Goal: Task Accomplishment & Management: Use online tool/utility

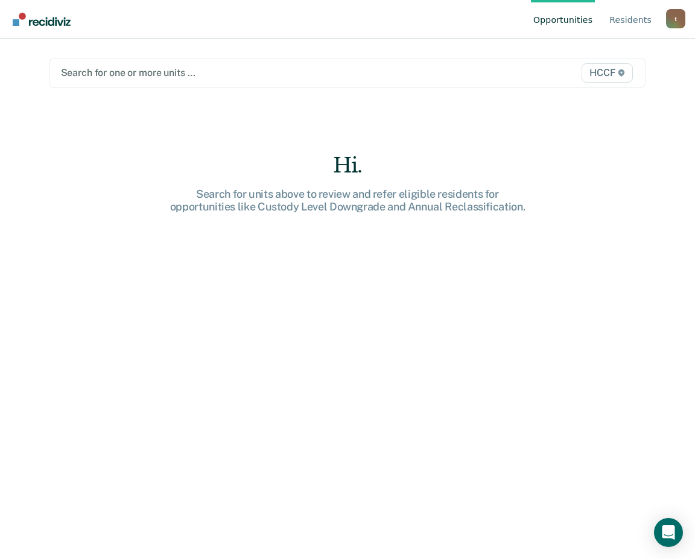
click at [161, 78] on div at bounding box center [261, 73] width 400 height 14
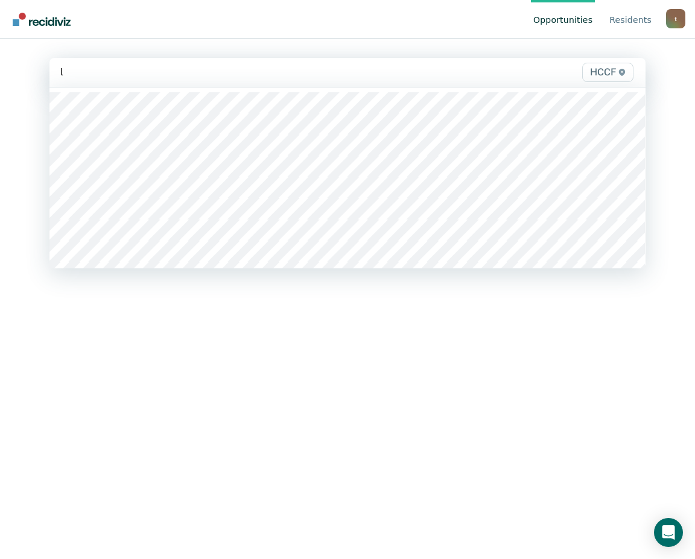
type input "lc"
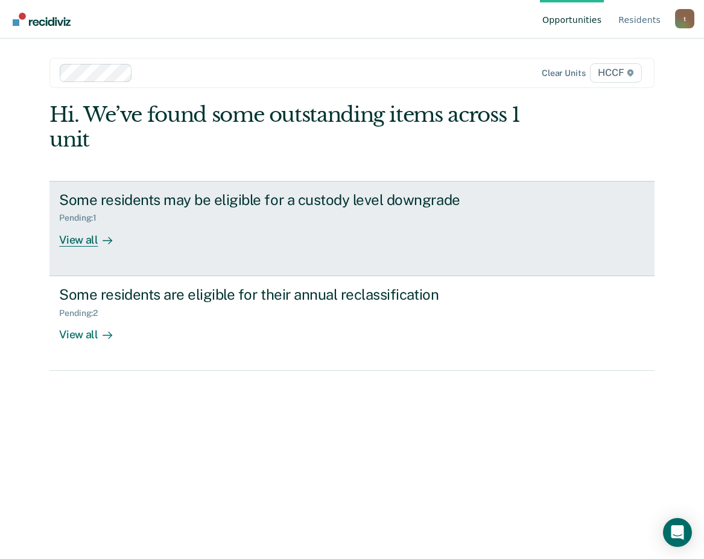
click at [88, 241] on div "View all" at bounding box center [93, 235] width 68 height 24
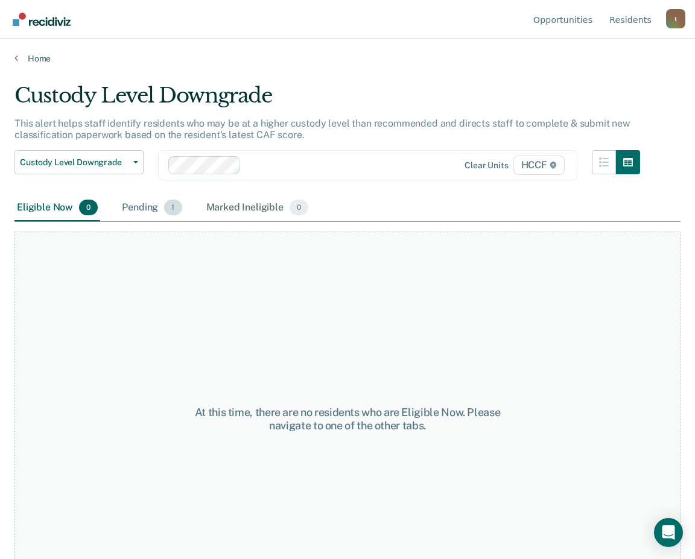
click at [148, 210] on div "Pending 1" at bounding box center [151, 208] width 65 height 27
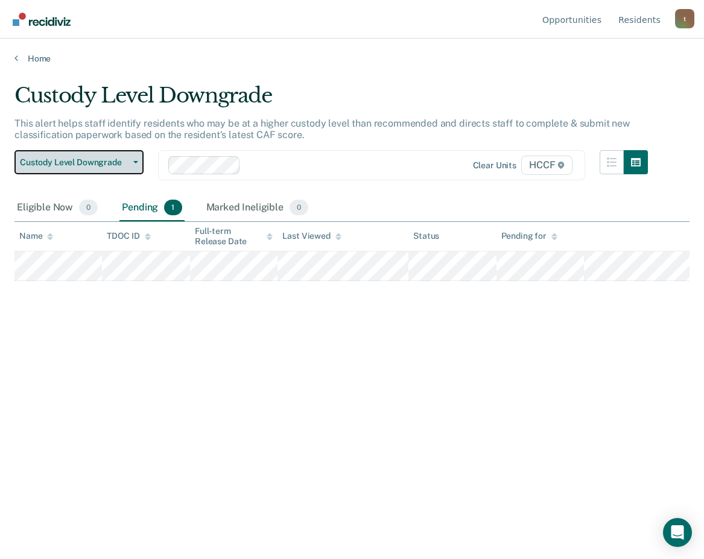
click at [93, 163] on span "Custody Level Downgrade" at bounding box center [74, 162] width 109 height 10
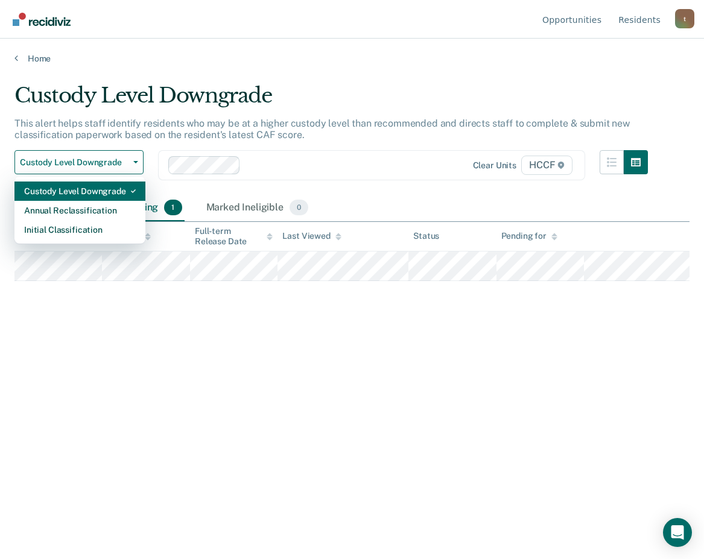
click at [102, 191] on div "Custody Level Downgrade" at bounding box center [80, 191] width 112 height 19
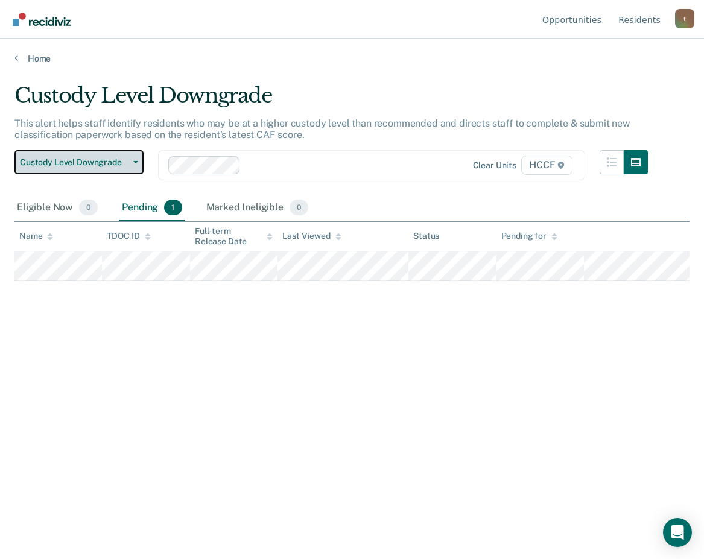
click at [100, 167] on span "Custody Level Downgrade" at bounding box center [74, 162] width 109 height 10
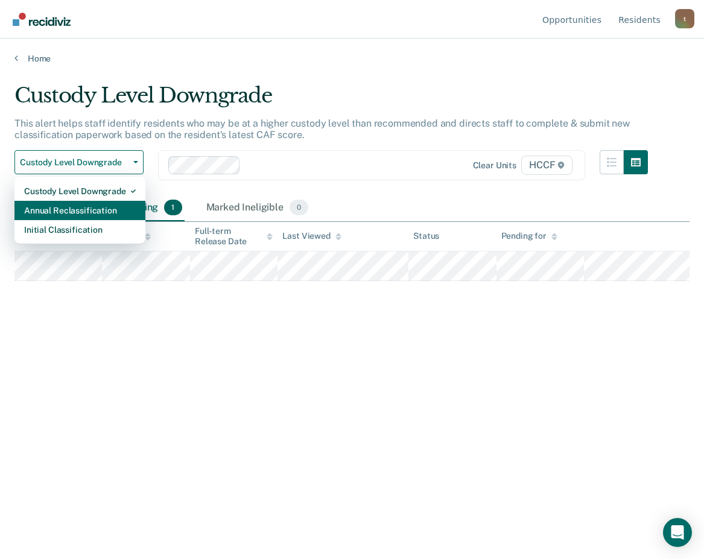
click at [111, 212] on div "Annual Reclassification" at bounding box center [80, 210] width 112 height 19
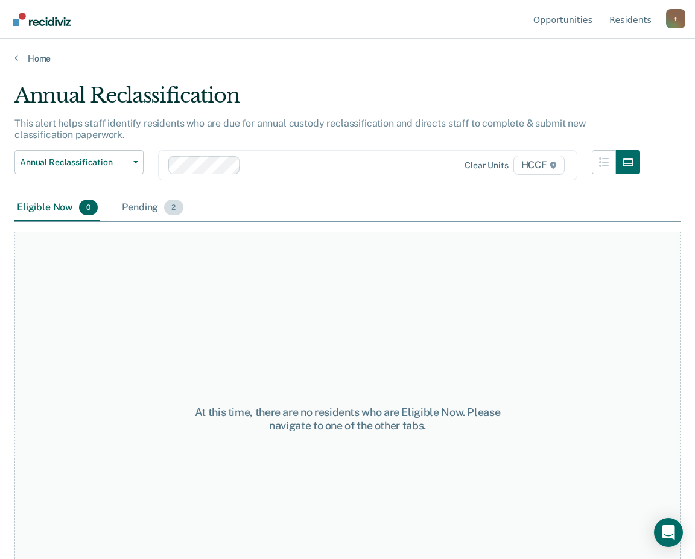
click at [138, 209] on div "Pending 2" at bounding box center [152, 208] width 66 height 27
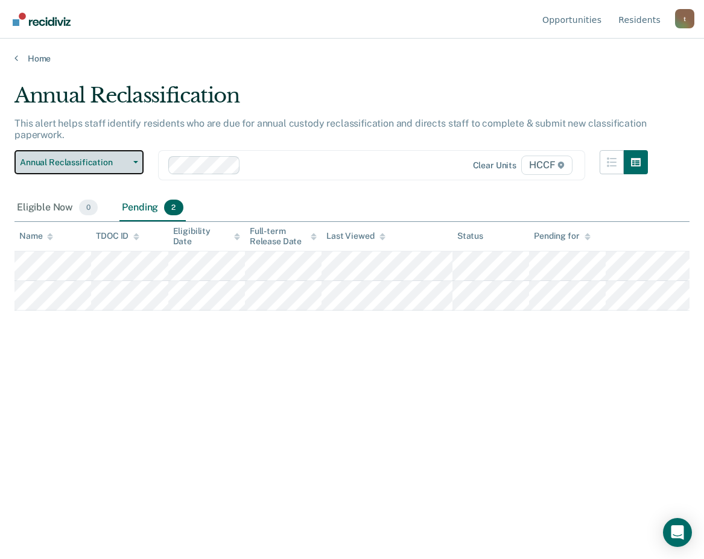
drag, startPoint x: 101, startPoint y: 150, endPoint x: 106, endPoint y: 161, distance: 12.1
click at [101, 155] on button "Annual Reclassification" at bounding box center [78, 162] width 129 height 24
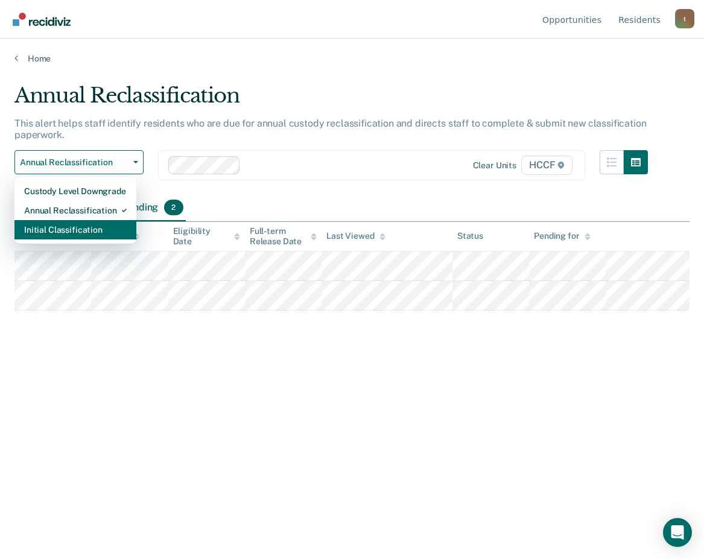
click at [103, 231] on div "Initial Classification" at bounding box center [75, 229] width 103 height 19
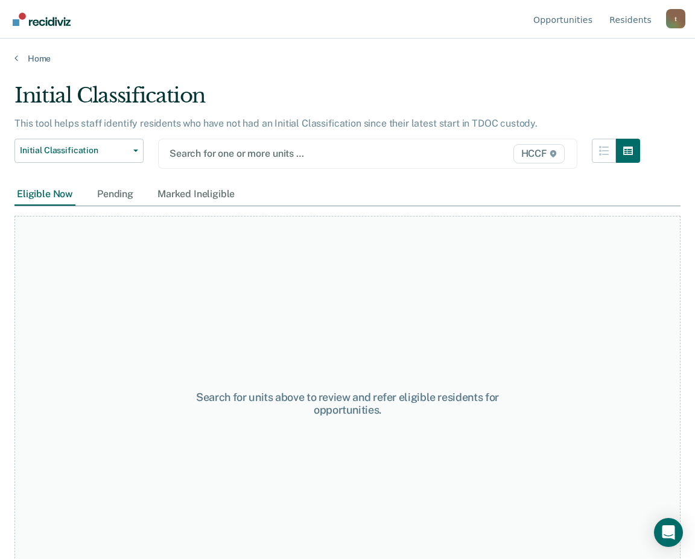
click at [226, 154] on div at bounding box center [307, 154] width 277 height 14
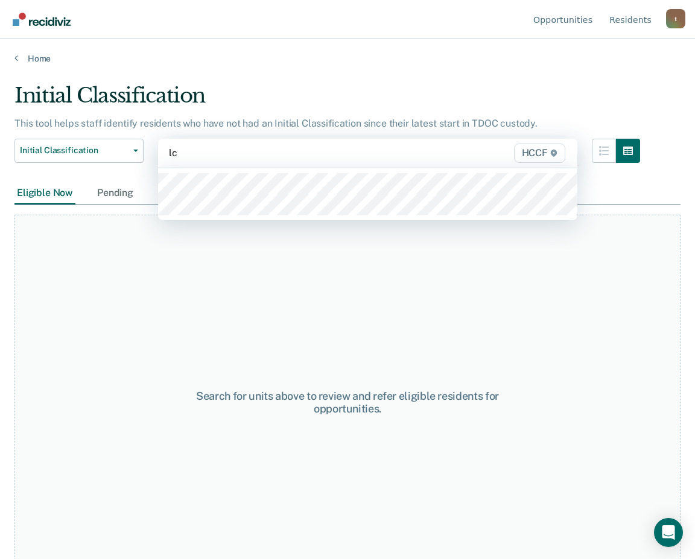
type input "lc2"
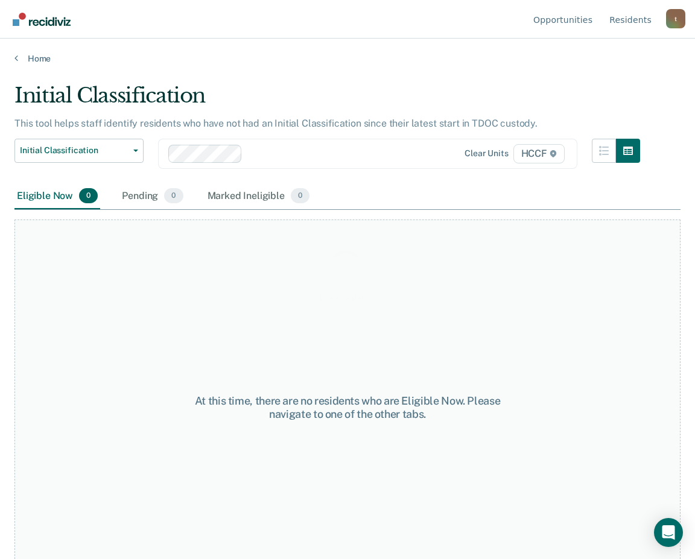
click at [100, 154] on div "Loading data..." at bounding box center [347, 275] width 666 height 385
click at [100, 153] on span "Initial Classification" at bounding box center [74, 150] width 109 height 10
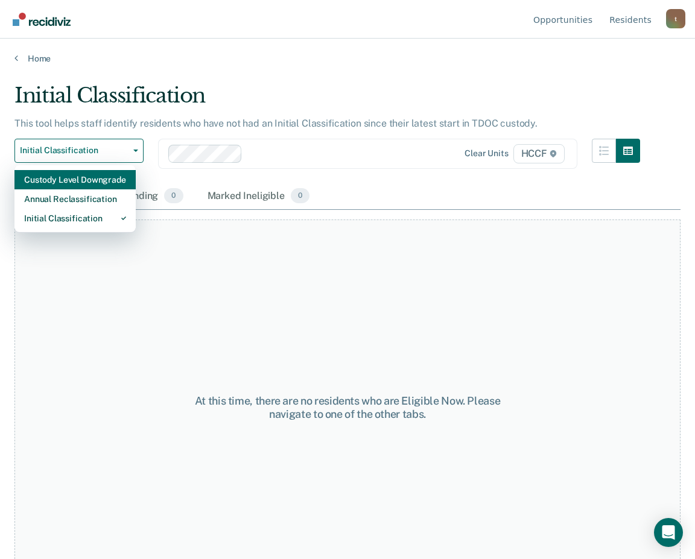
click at [91, 176] on div "Custody Level Downgrade" at bounding box center [75, 179] width 102 height 19
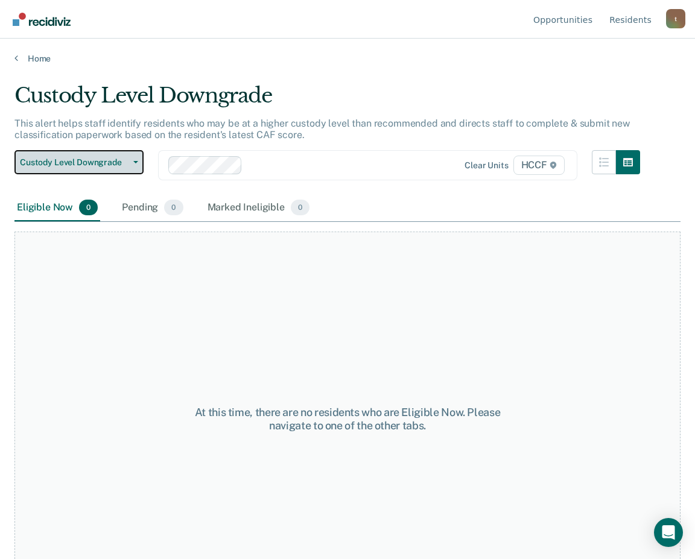
drag, startPoint x: 93, startPoint y: 163, endPoint x: 89, endPoint y: 169, distance: 7.9
click at [92, 163] on span "Custody Level Downgrade" at bounding box center [74, 162] width 109 height 10
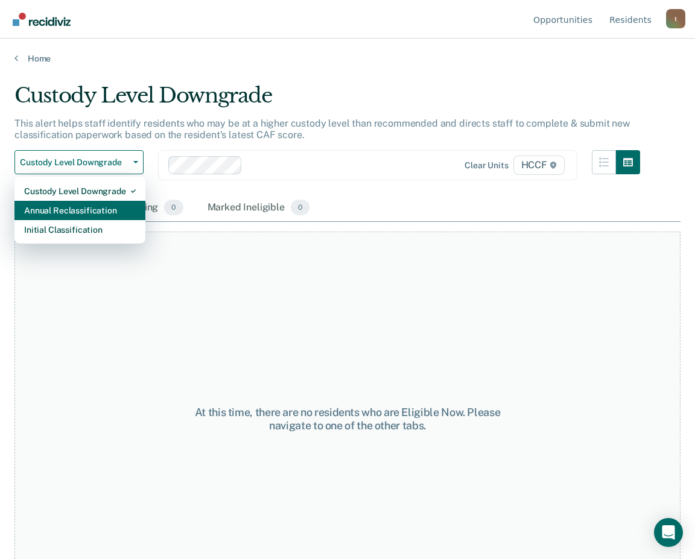
click at [103, 208] on div "Annual Reclassification" at bounding box center [80, 210] width 112 height 19
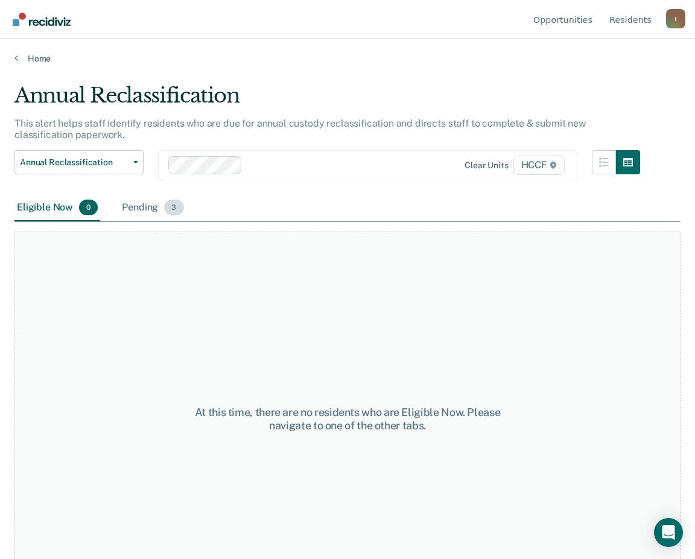
click at [132, 208] on div "Pending 3" at bounding box center [152, 208] width 66 height 27
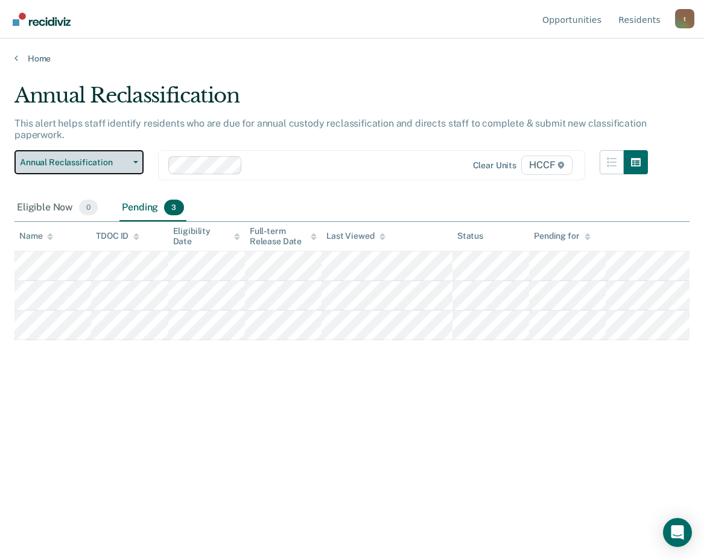
click at [85, 164] on span "Annual Reclassification" at bounding box center [74, 162] width 109 height 10
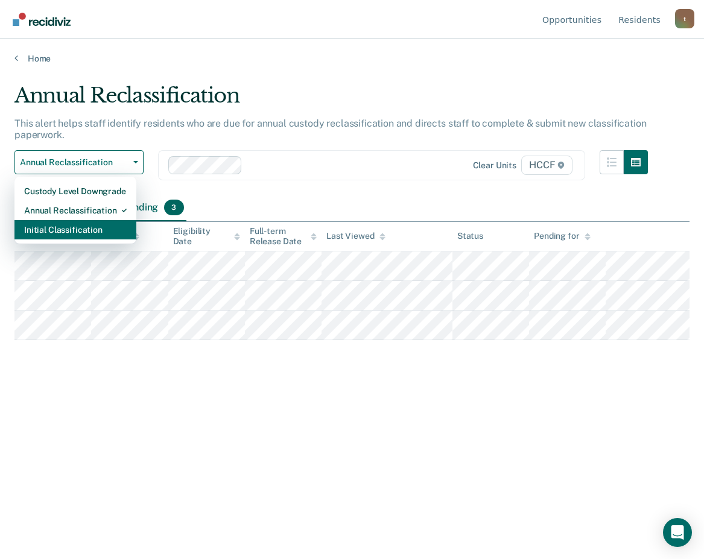
click at [119, 233] on div "Initial Classification" at bounding box center [75, 229] width 103 height 19
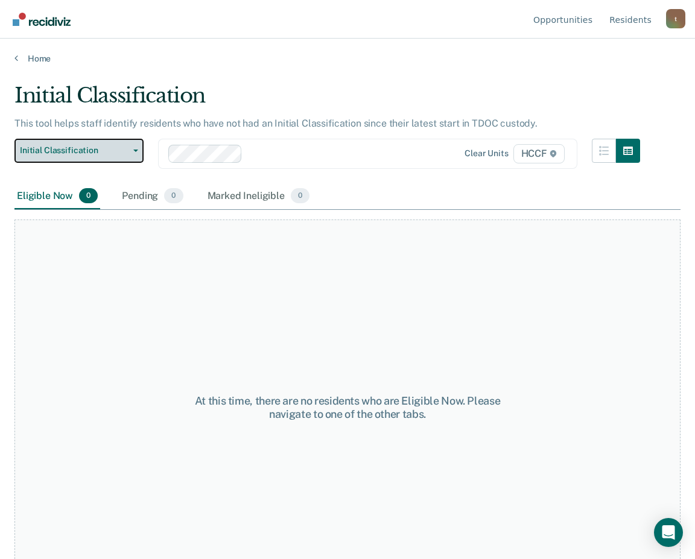
click at [121, 153] on span "Initial Classification" at bounding box center [74, 150] width 109 height 10
